Goal: Transaction & Acquisition: Purchase product/service

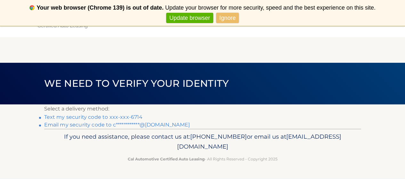
click at [70, 124] on link "**********" at bounding box center [117, 125] width 146 height 6
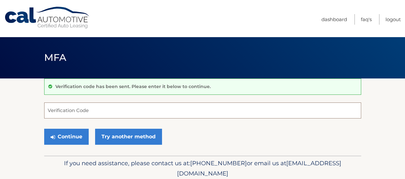
click at [47, 109] on input "Verification Code" at bounding box center [202, 111] width 317 height 16
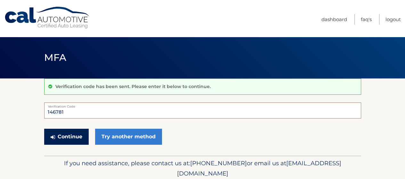
type input "146781"
click at [70, 136] on button "Continue" at bounding box center [66, 137] width 45 height 16
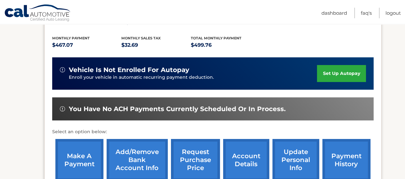
scroll to position [160, 0]
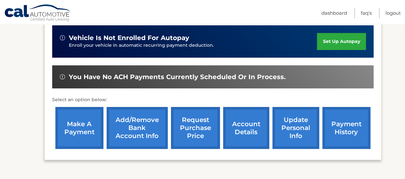
click at [79, 128] on link "make a payment" at bounding box center [79, 128] width 48 height 42
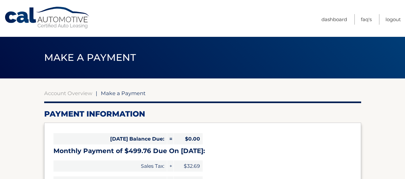
select select "MmU1ZjQ4NjAtMWVjZS00YWQ4LWE0YTMtYmU5NGFiMjVmZWEy"
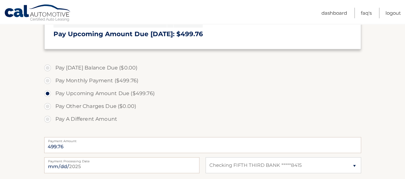
scroll to position [192, 0]
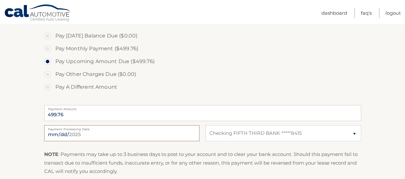
click at [76, 133] on input "2025-10-01" at bounding box center [121, 133] width 155 height 16
type input "2025-10-07"
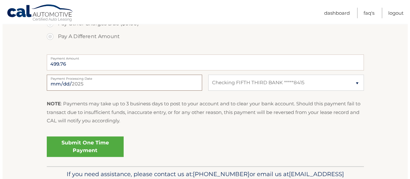
scroll to position [256, 0]
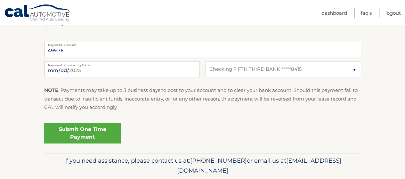
click at [85, 130] on link "Submit One Time Payment" at bounding box center [82, 133] width 77 height 21
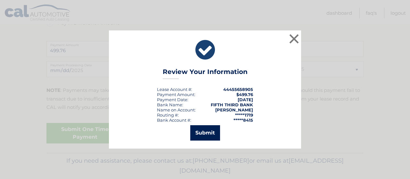
click at [208, 133] on button "Submit" at bounding box center [205, 132] width 30 height 15
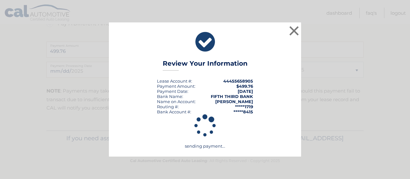
scroll to position [255, 0]
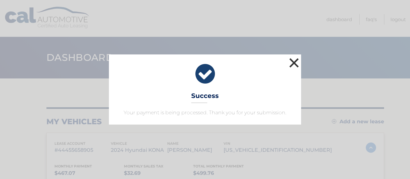
click at [291, 62] on button "×" at bounding box center [294, 62] width 13 height 13
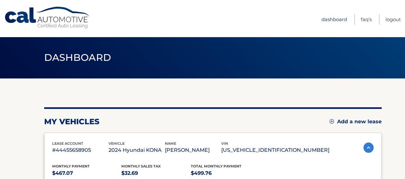
click at [333, 19] on link "Dashboard" at bounding box center [335, 19] width 26 height 11
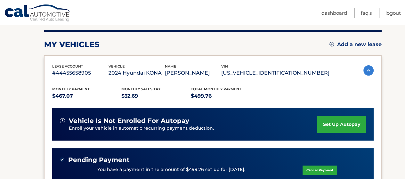
scroll to position [160, 0]
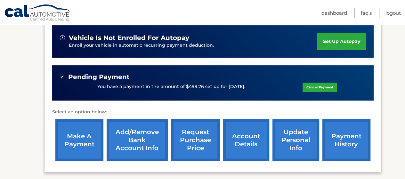
click at [345, 140] on link "payment history" at bounding box center [347, 140] width 48 height 42
click at [391, 12] on link "Logout" at bounding box center [393, 13] width 15 height 11
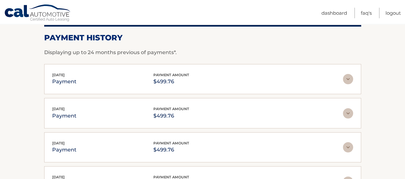
scroll to position [96, 0]
